Goal: Information Seeking & Learning: Learn about a topic

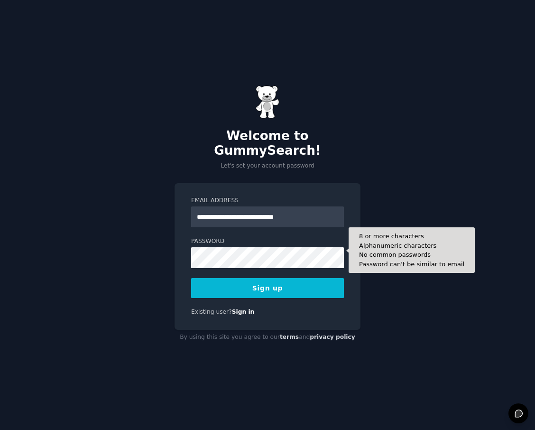
type input "**********"
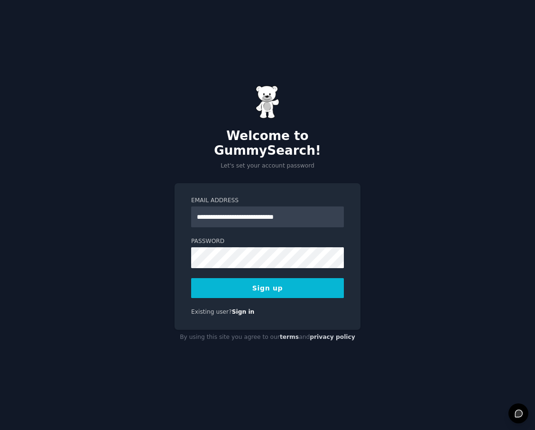
click at [221, 280] on button "Sign up" at bounding box center [267, 288] width 153 height 20
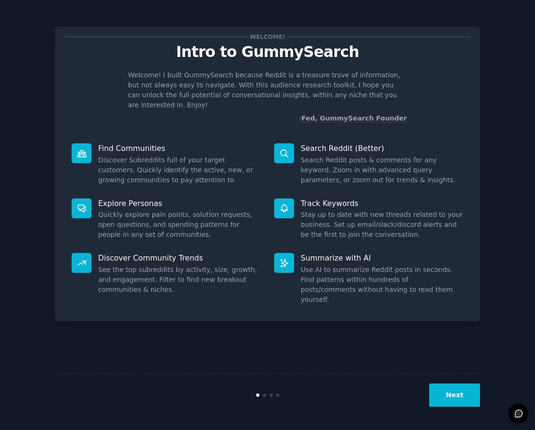
click at [459, 384] on button "Next" at bounding box center [455, 395] width 51 height 23
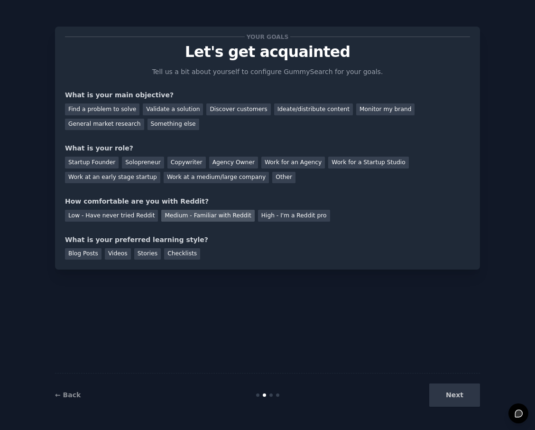
click at [214, 216] on div "Medium - Familiar with Reddit" at bounding box center [207, 216] width 93 height 12
click at [467, 391] on div "Next" at bounding box center [409, 395] width 142 height 23
click at [466, 391] on div "Next" at bounding box center [409, 395] width 142 height 23
click at [119, 122] on div "General market research" at bounding box center [104, 125] width 79 height 12
click at [99, 115] on div "Find a problem to solve Validate a solution Discover customers Ideate/distribut…" at bounding box center [267, 115] width 405 height 30
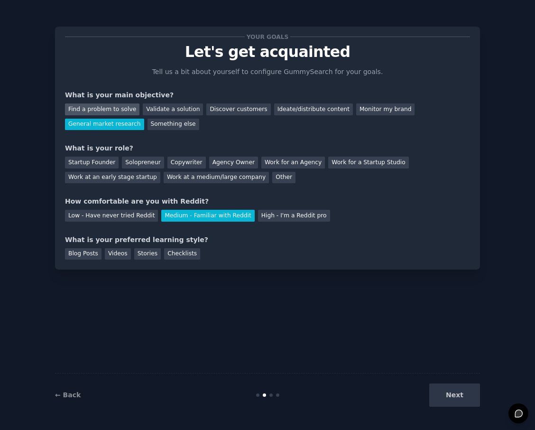
click at [109, 112] on div "Find a problem to solve" at bounding box center [102, 109] width 75 height 12
click at [116, 119] on div "General market research" at bounding box center [104, 125] width 79 height 12
click at [276, 180] on div "Other" at bounding box center [283, 178] width 23 height 12
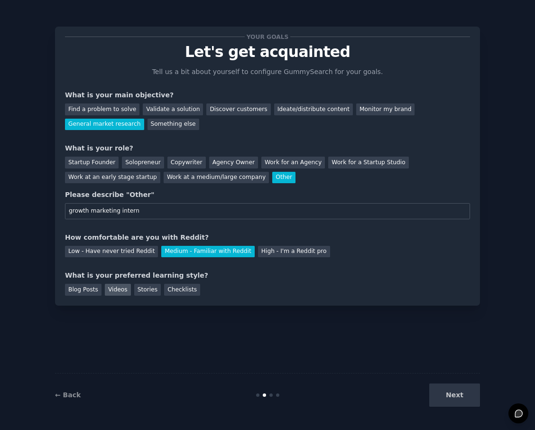
type input "growth marketing intern"
click at [125, 295] on div "Videos" at bounding box center [118, 290] width 26 height 12
click at [473, 396] on button "Next" at bounding box center [455, 395] width 51 height 23
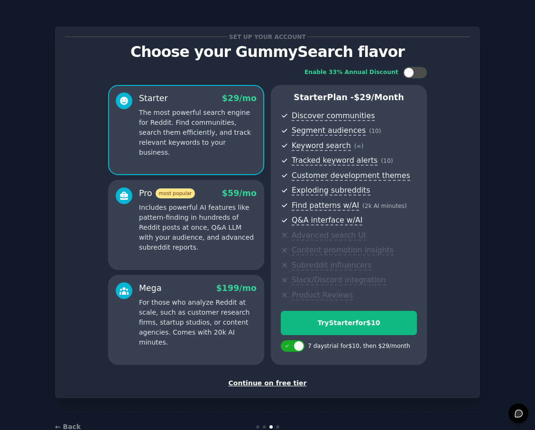
click at [269, 387] on div "Continue on free tier" at bounding box center [267, 383] width 405 height 10
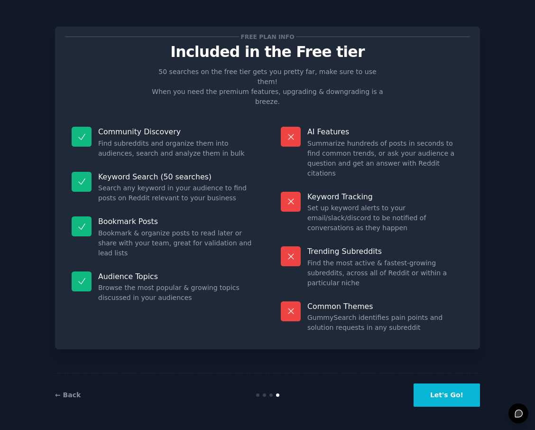
click at [454, 398] on button "Let's Go!" at bounding box center [447, 395] width 66 height 23
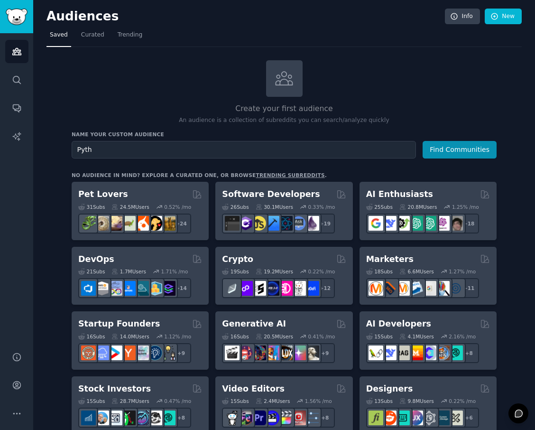
type input "Pyth"
click at [423, 141] on button "Find Communities" at bounding box center [460, 150] width 74 height 18
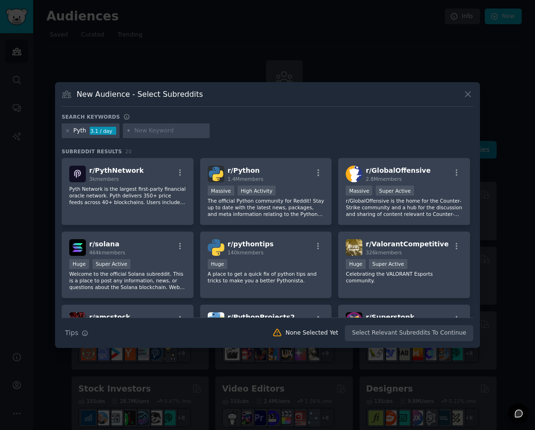
click at [111, 132] on div "3.1 / day" at bounding box center [103, 131] width 27 height 9
click at [469, 98] on icon at bounding box center [468, 94] width 10 height 10
